Goal: Navigation & Orientation: Find specific page/section

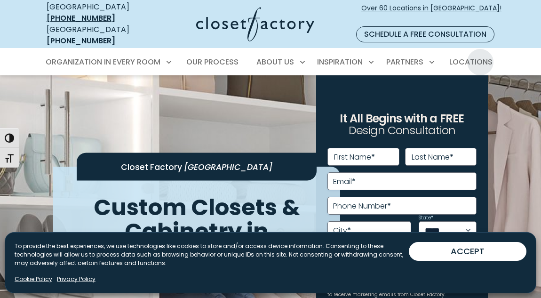
click at [480, 56] on span "Locations" at bounding box center [470, 61] width 43 height 11
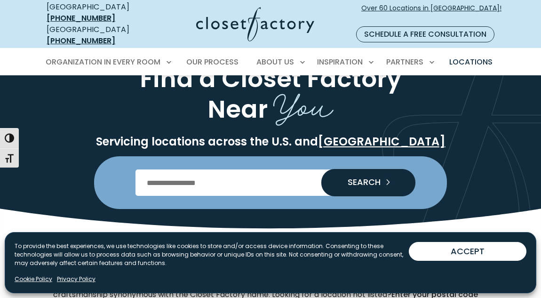
scroll to position [47, 0]
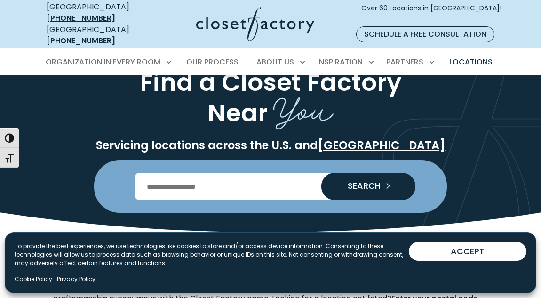
click at [155, 176] on input "Enter Postal Code" at bounding box center [270, 186] width 270 height 26
type input "*****"
click at [358, 182] on span "SEARCH" at bounding box center [360, 186] width 40 height 8
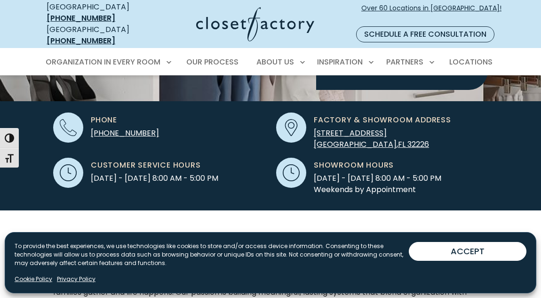
scroll to position [282, 0]
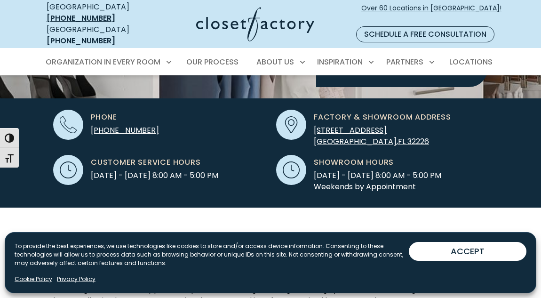
click at [387, 125] on span "2628 Port Industrial Drive Suite 703" at bounding box center [350, 130] width 73 height 11
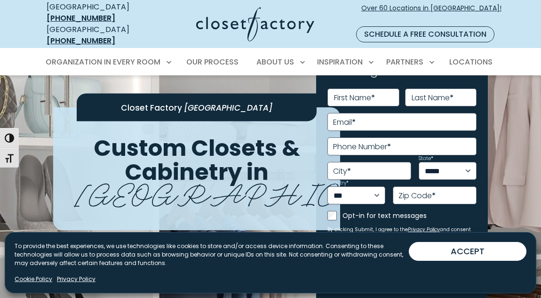
scroll to position [0, 0]
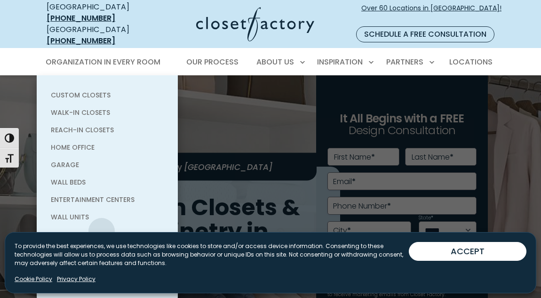
click at [102, 230] on span "Laundry Room" at bounding box center [77, 234] width 53 height 9
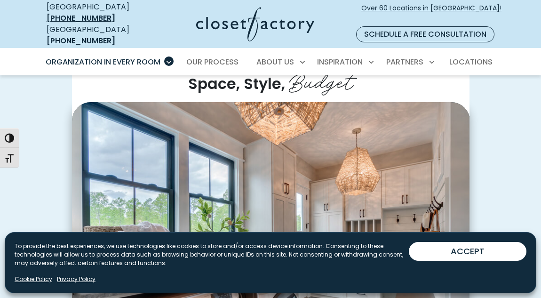
scroll to position [282, 0]
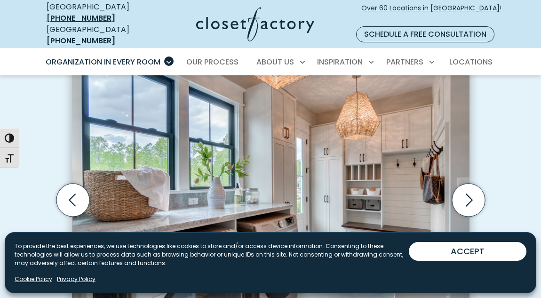
click at [454, 251] on button "ACCEPT" at bounding box center [468, 251] width 118 height 19
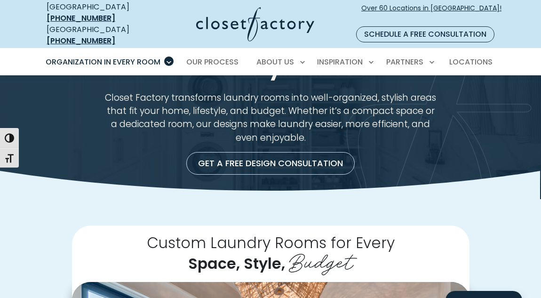
scroll to position [47, 0]
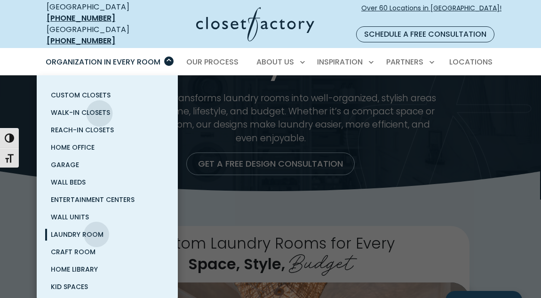
click at [100, 108] on span "Walk-In Closets" at bounding box center [80, 112] width 59 height 9
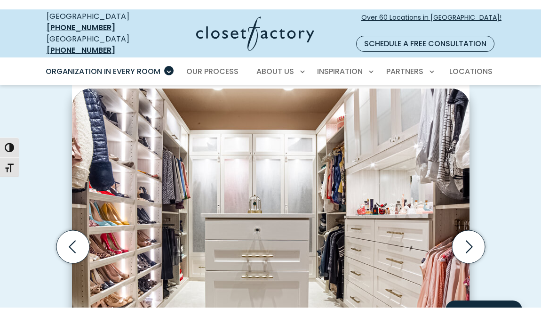
scroll to position [329, 0]
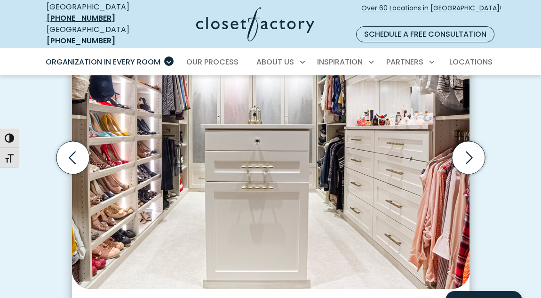
click at [468, 150] on icon "Next slide" at bounding box center [468, 157] width 33 height 33
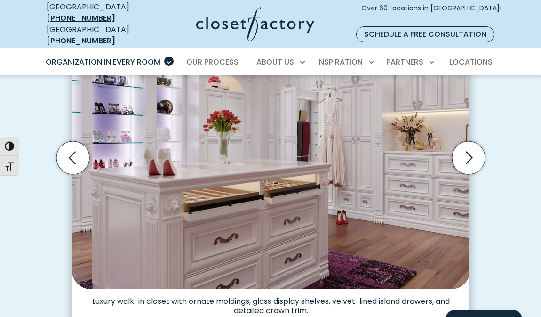
click at [469, 151] on icon "Next slide" at bounding box center [468, 157] width 33 height 33
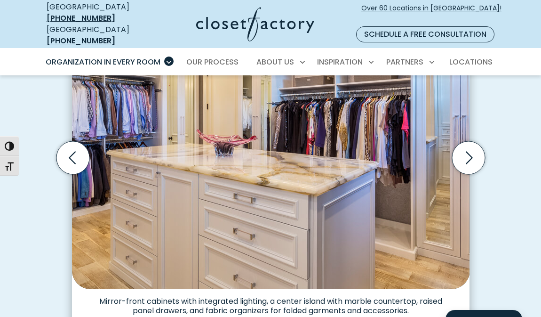
click at [469, 151] on icon "Next slide" at bounding box center [468, 157] width 33 height 33
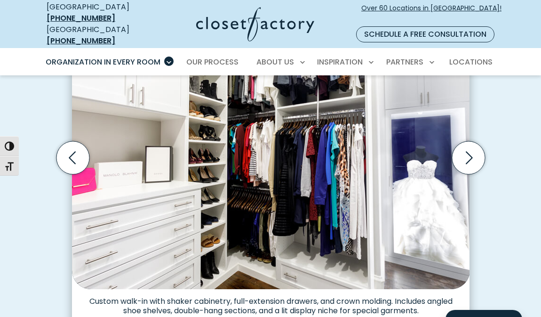
click at [469, 151] on icon "Next slide" at bounding box center [468, 157] width 33 height 33
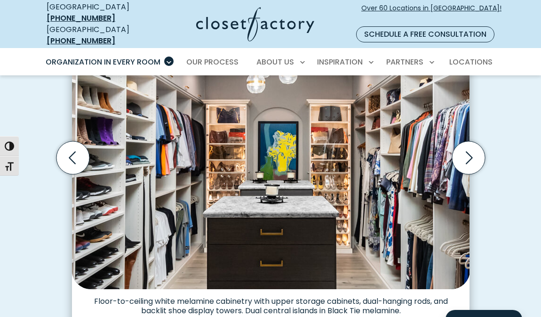
click at [469, 151] on icon "Next slide" at bounding box center [468, 157] width 33 height 33
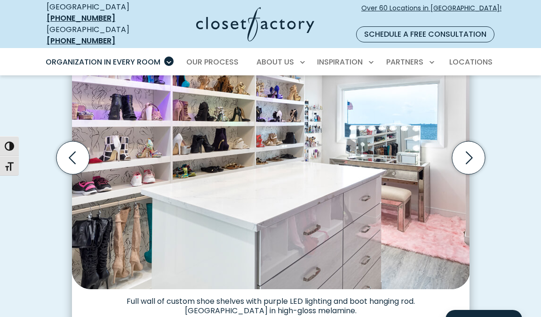
click at [469, 151] on icon "Next slide" at bounding box center [468, 157] width 33 height 33
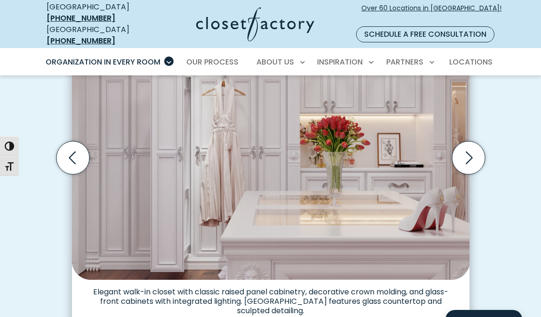
click at [469, 151] on icon "Next slide" at bounding box center [468, 157] width 33 height 33
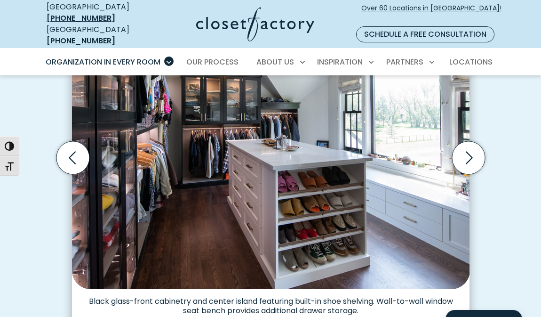
click at [469, 151] on icon "Next slide" at bounding box center [468, 157] width 33 height 33
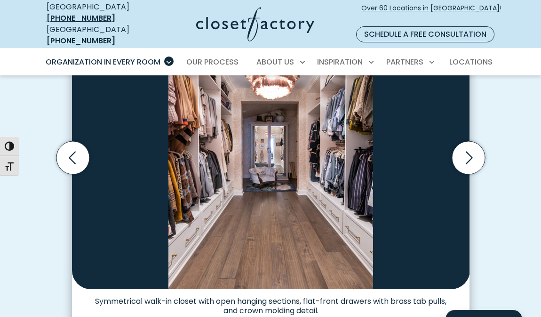
click at [469, 151] on icon "Next slide" at bounding box center [468, 157] width 33 height 33
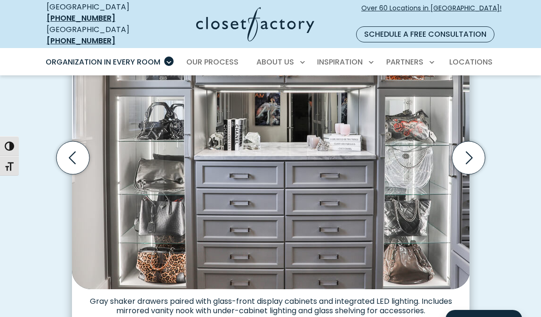
click at [469, 151] on icon "Next slide" at bounding box center [468, 157] width 33 height 33
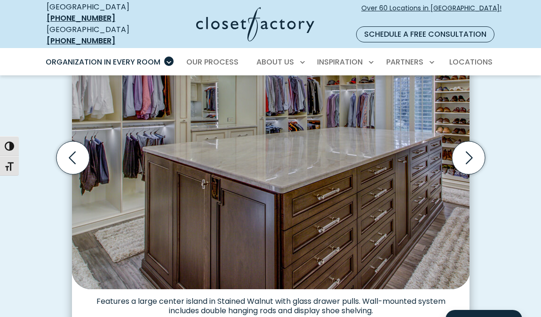
click at [469, 151] on icon "Next slide" at bounding box center [468, 157] width 33 height 33
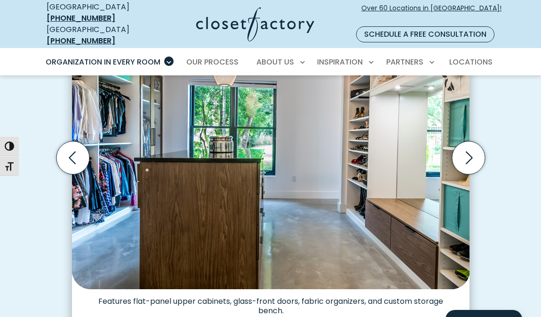
click at [468, 153] on icon "Next slide" at bounding box center [468, 157] width 33 height 33
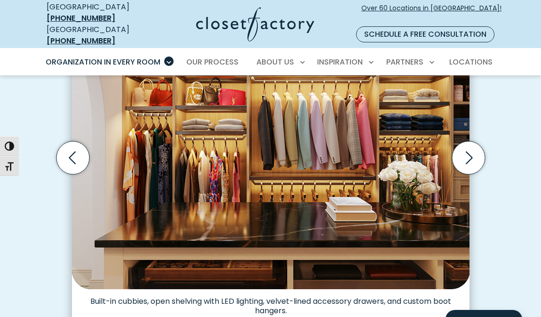
click at [470, 151] on icon "Next slide" at bounding box center [468, 157] width 33 height 33
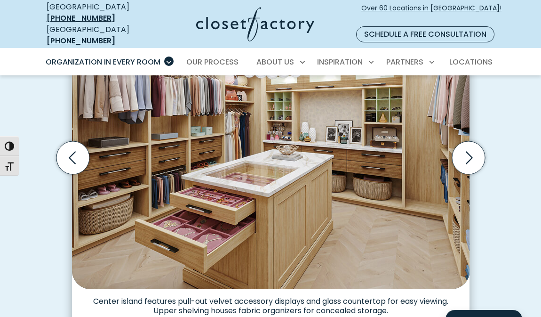
click at [470, 148] on icon "Next slide" at bounding box center [468, 157] width 33 height 33
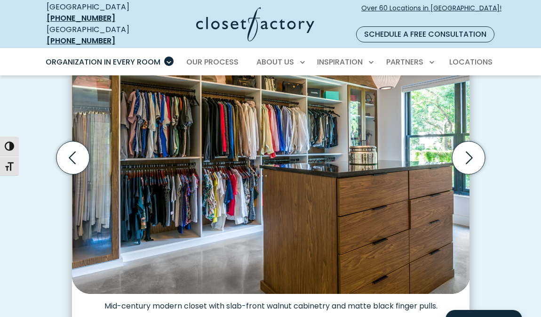
click at [470, 151] on icon "Next slide" at bounding box center [469, 157] width 7 height 13
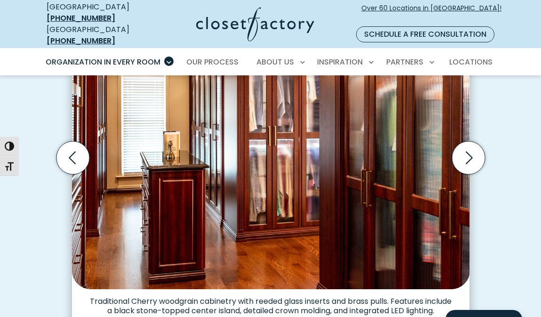
click at [470, 151] on icon "Next slide" at bounding box center [469, 157] width 7 height 13
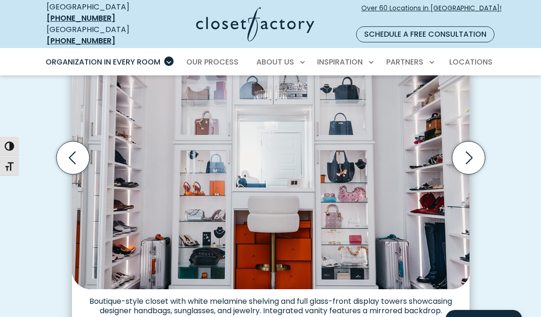
click at [468, 147] on icon "Next slide" at bounding box center [468, 157] width 33 height 33
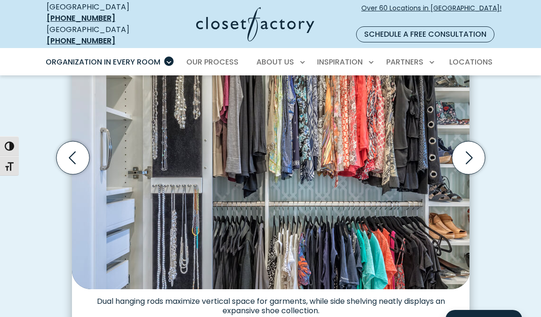
scroll to position [423, 0]
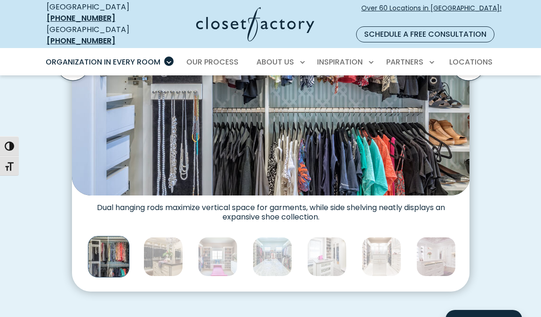
click at [161, 247] on img "Thumbnail Gallery" at bounding box center [163, 257] width 40 height 40
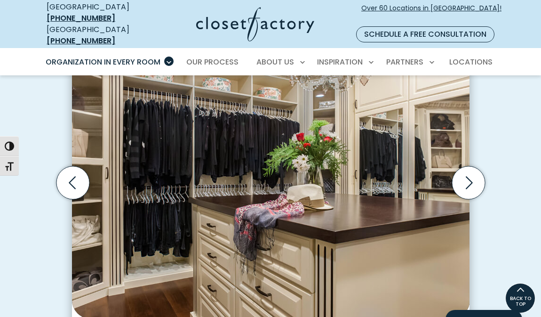
scroll to position [282, 0]
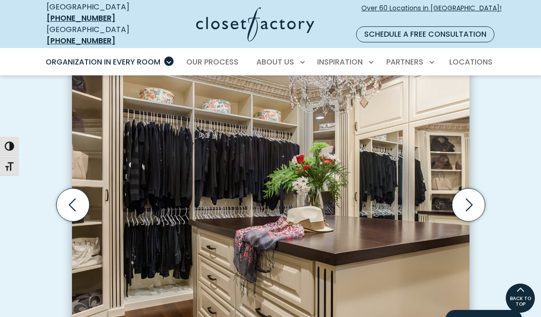
click at [466, 194] on icon "Next slide" at bounding box center [468, 204] width 33 height 33
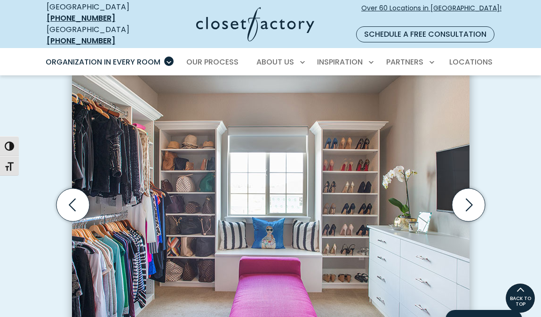
click at [468, 194] on icon "Next slide" at bounding box center [468, 204] width 33 height 33
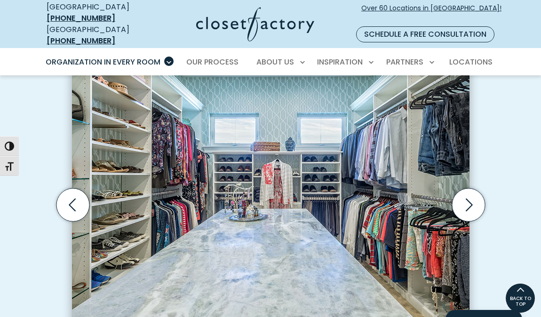
click at [467, 194] on icon "Next slide" at bounding box center [468, 204] width 33 height 33
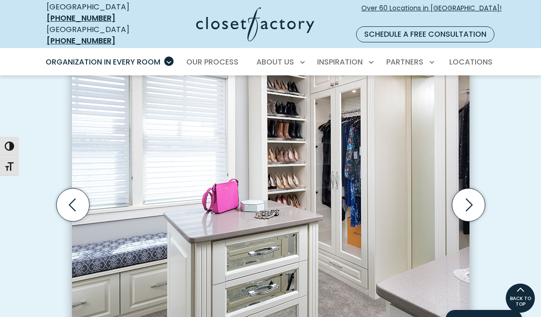
click at [467, 194] on icon "Next slide" at bounding box center [468, 204] width 33 height 33
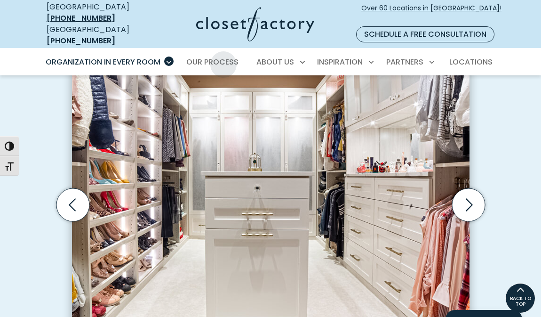
click at [223, 56] on span "Our Process" at bounding box center [212, 61] width 52 height 11
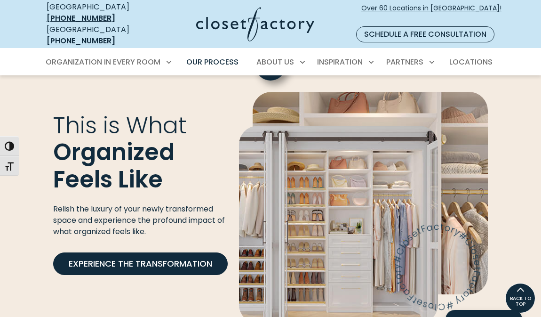
scroll to position [1505, 0]
